Goal: Use online tool/utility: Use online tool/utility

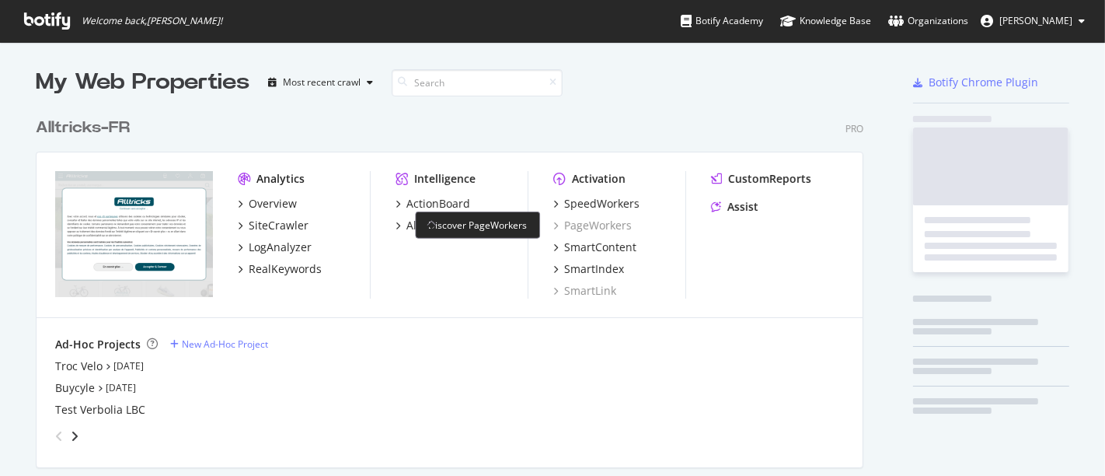
scroll to position [463, 1079]
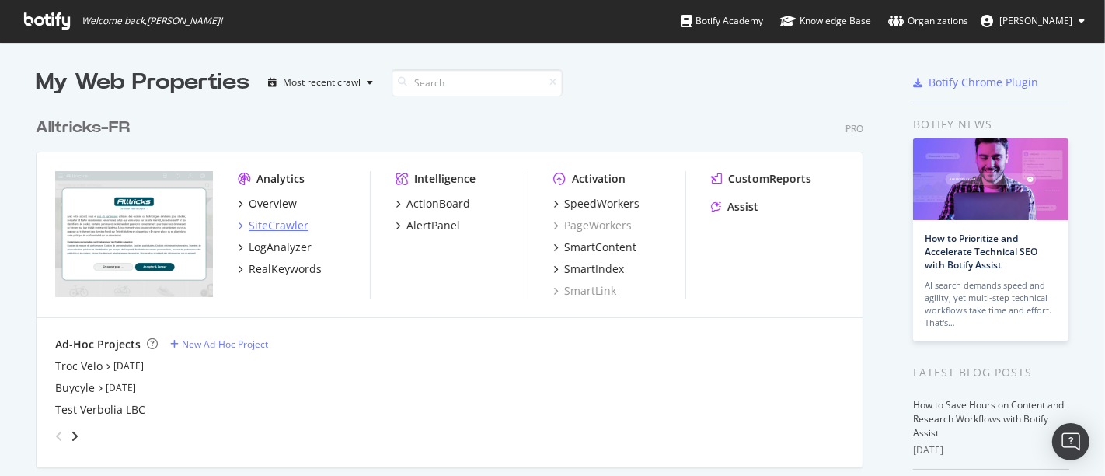
click at [287, 223] on div "SiteCrawler" at bounding box center [279, 226] width 60 height 16
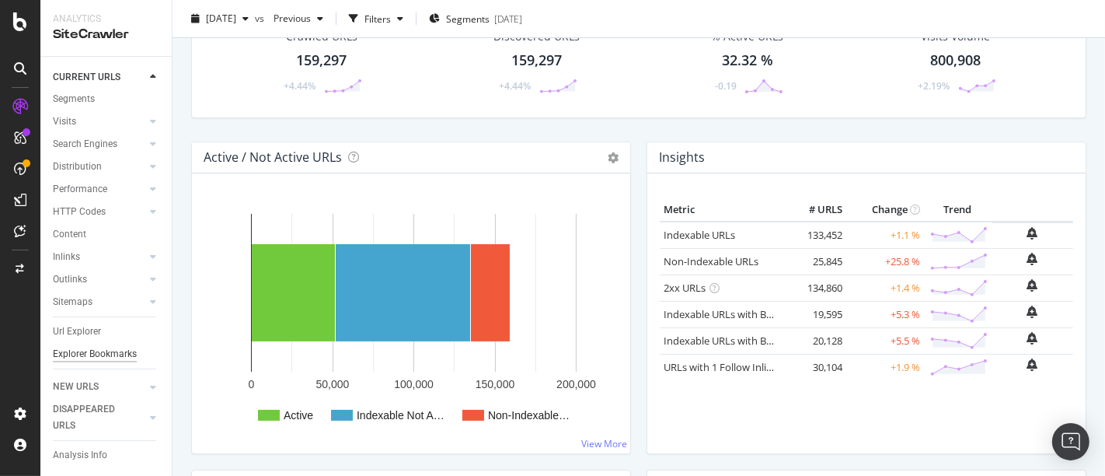
scroll to position [59, 0]
drag, startPoint x: 74, startPoint y: 317, endPoint x: 388, endPoint y: 300, distance: 314.5
click at [75, 323] on div "Url Explorer" at bounding box center [77, 331] width 48 height 16
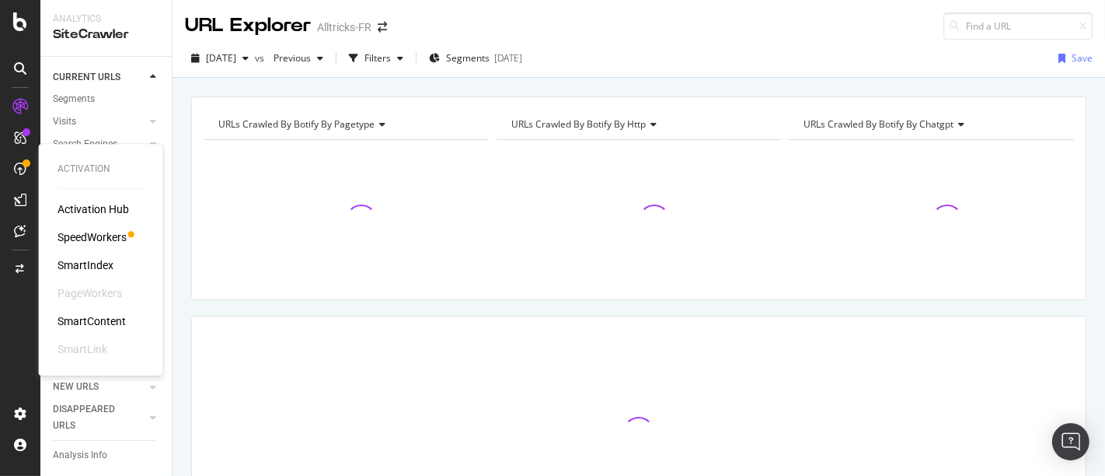
click at [86, 239] on div "SpeedWorkers" at bounding box center [92, 237] width 69 height 16
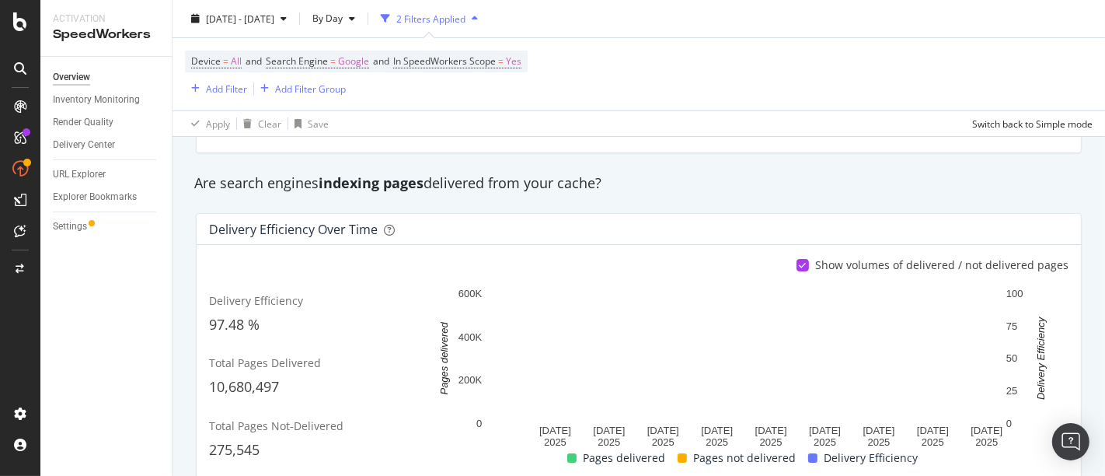
scroll to position [264, 0]
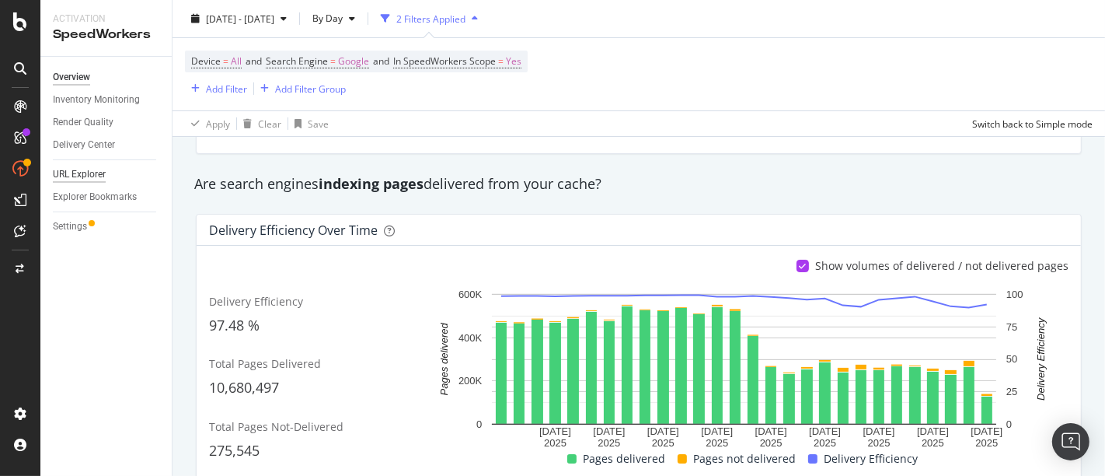
click at [94, 169] on div "URL Explorer" at bounding box center [79, 174] width 53 height 16
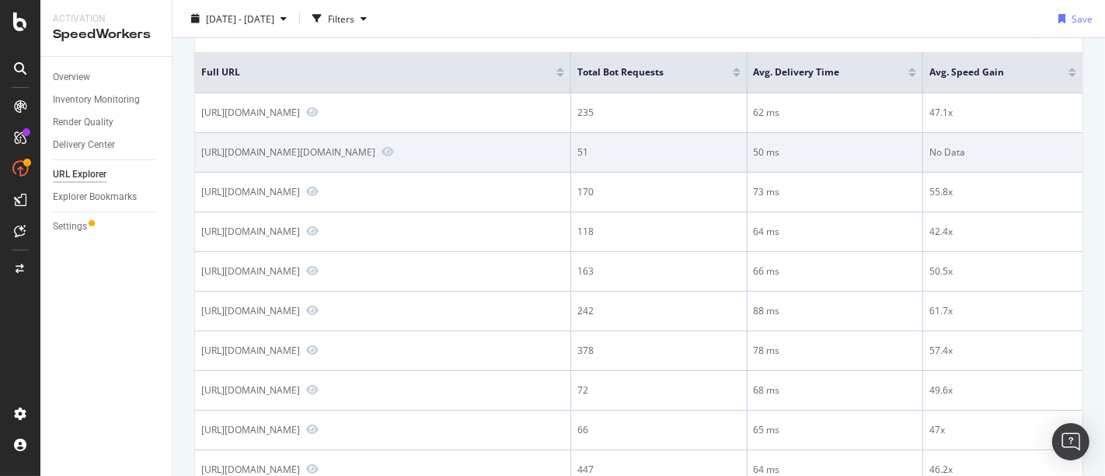
scroll to position [190, 0]
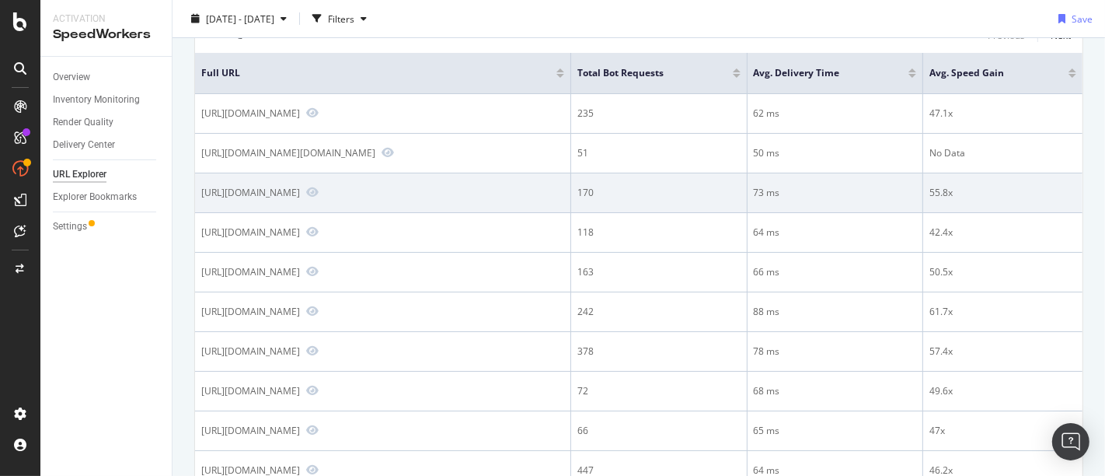
click at [300, 192] on div "[URL][DOMAIN_NAME]" at bounding box center [250, 192] width 99 height 13
copy div "[URL][DOMAIN_NAME]"
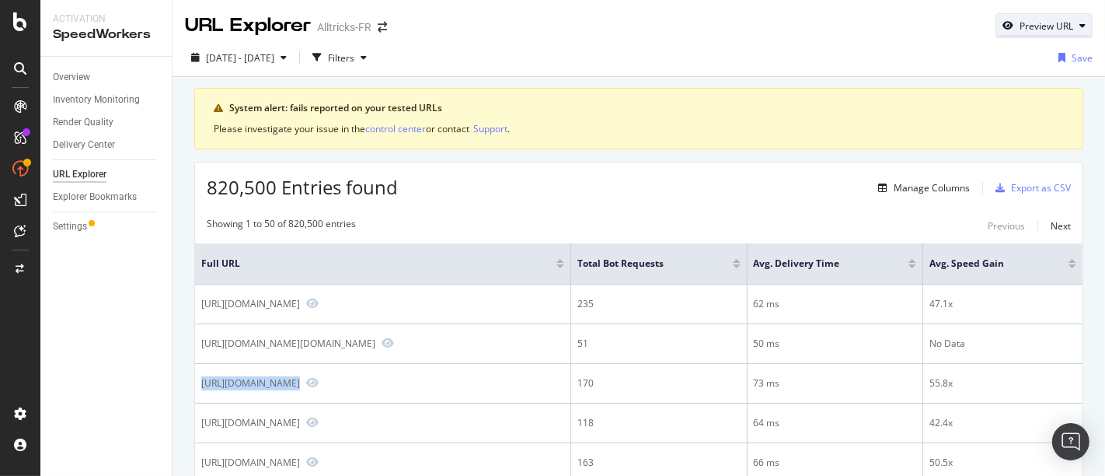
click at [1020, 30] on div "Preview URL" at bounding box center [1047, 25] width 54 height 13
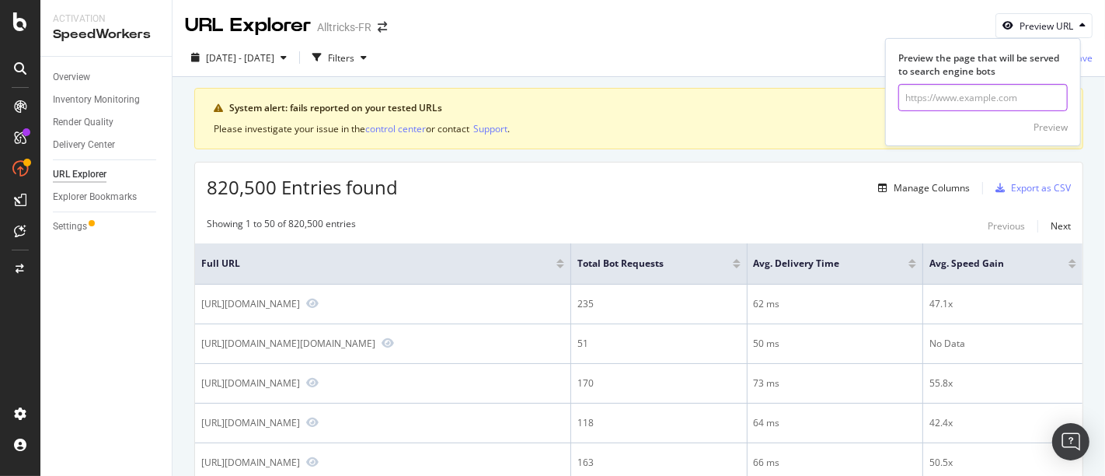
click at [911, 99] on input "url" at bounding box center [983, 97] width 169 height 27
paste input "[URL][DOMAIN_NAME]"
type input "[URL][DOMAIN_NAME]"
click at [1023, 128] on div "Preview" at bounding box center [983, 125] width 169 height 28
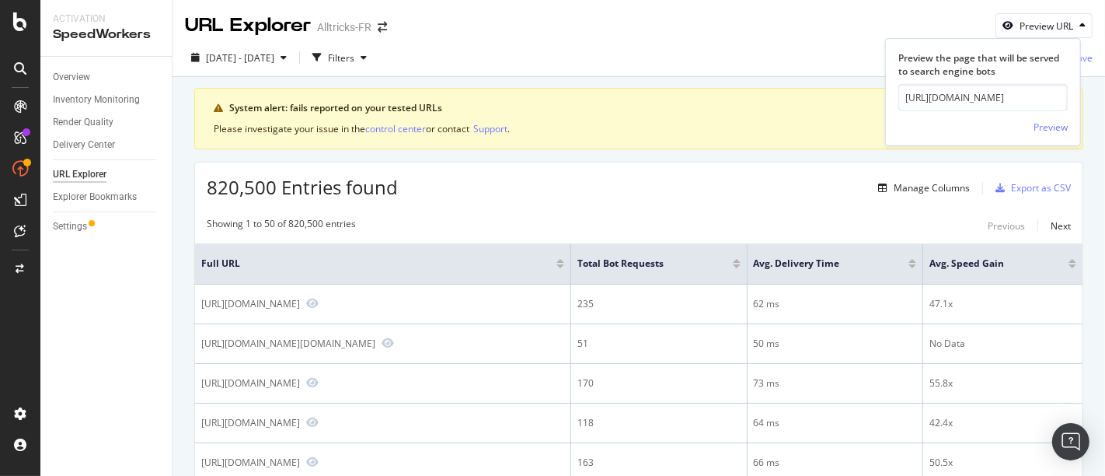
scroll to position [0, 0]
click at [1042, 122] on div "Preview" at bounding box center [1051, 126] width 34 height 13
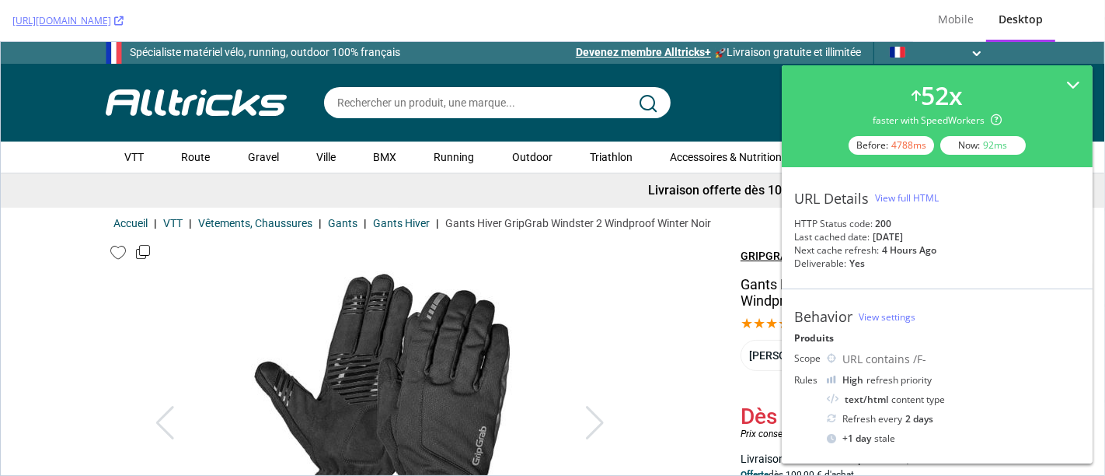
click at [61, 106] on div "Magasins 0 Favoris Compte Identifiez-vous Mes commandes & Retours Mes messages …" at bounding box center [553, 102] width 1104 height 78
click at [239, 92] on img at bounding box center [196, 102] width 181 height 26
